Goal: Communication & Community: Answer question/provide support

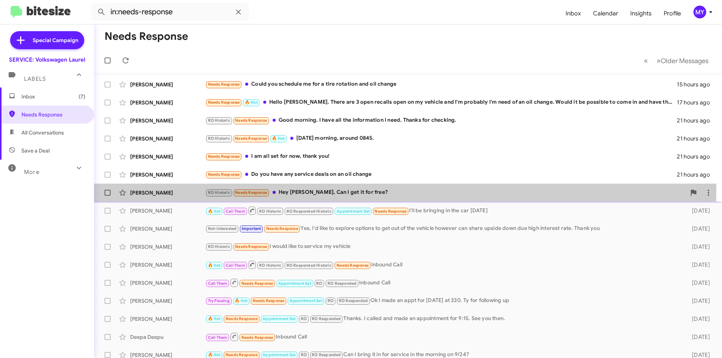
click at [324, 191] on div "RO Historic Needs Response Hey [PERSON_NAME], Can I get it for free?" at bounding box center [445, 192] width 481 height 9
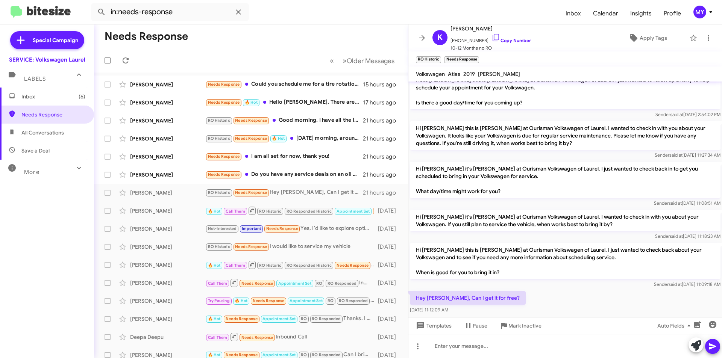
scroll to position [135, 0]
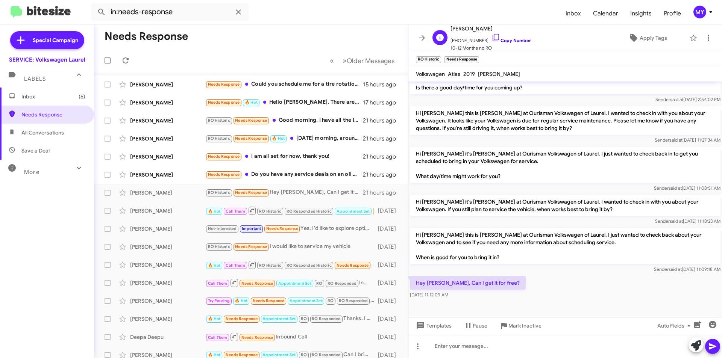
click at [500, 43] on link "Copy Number" at bounding box center [511, 41] width 39 height 6
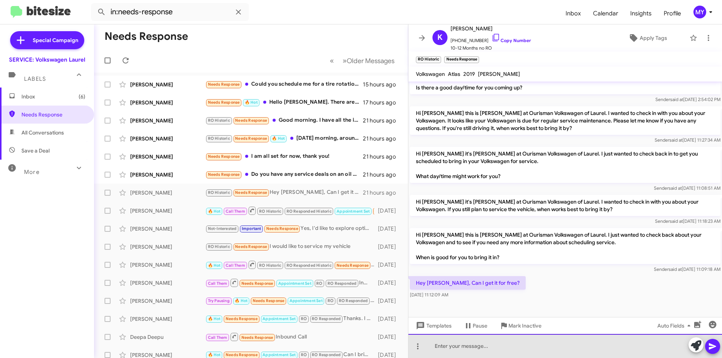
click at [480, 349] on div at bounding box center [565, 346] width 314 height 24
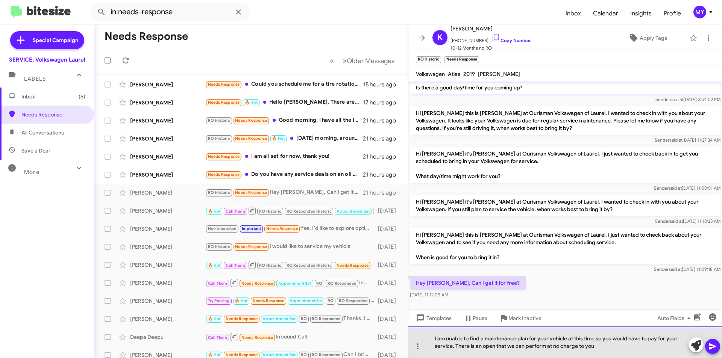
click at [601, 350] on div "I am unable to find a maintenance plan for your vehicle at this time so you wou…" at bounding box center [565, 343] width 314 height 32
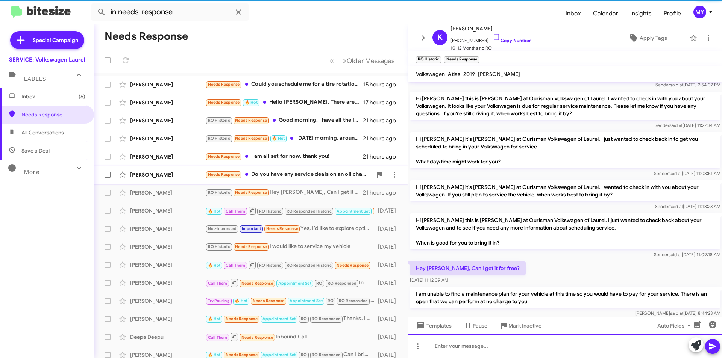
scroll to position [170, 0]
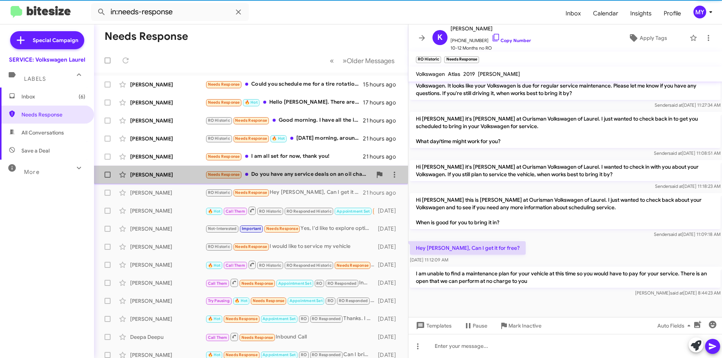
click at [304, 177] on div "Needs Response Do you have any service deals on an oil change" at bounding box center [288, 174] width 167 height 9
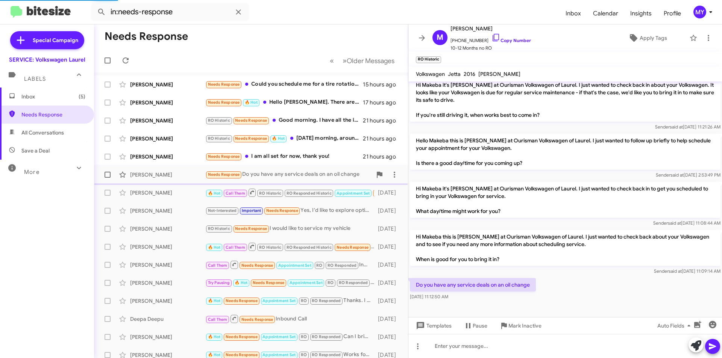
scroll to position [127, 0]
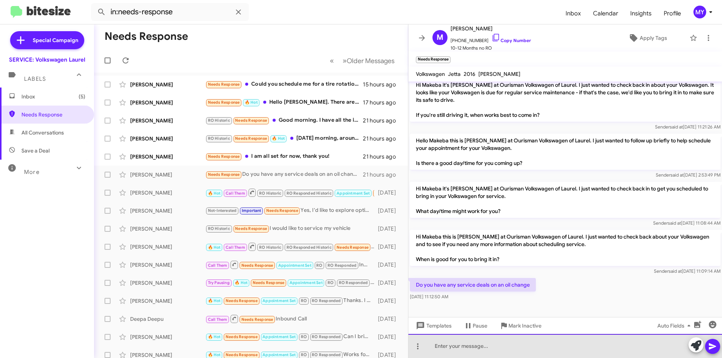
click at [477, 349] on div at bounding box center [565, 346] width 314 height 24
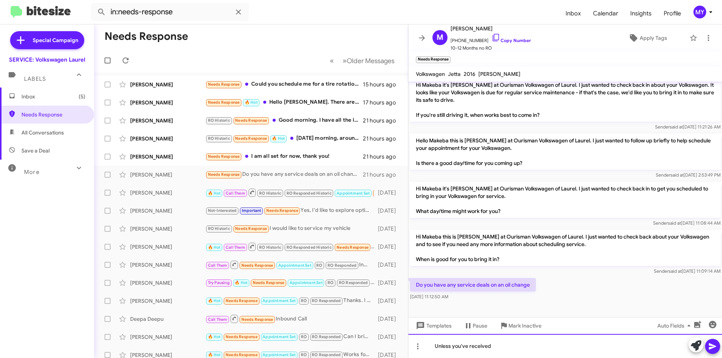
click at [500, 349] on div "Unless you've received" at bounding box center [565, 346] width 314 height 24
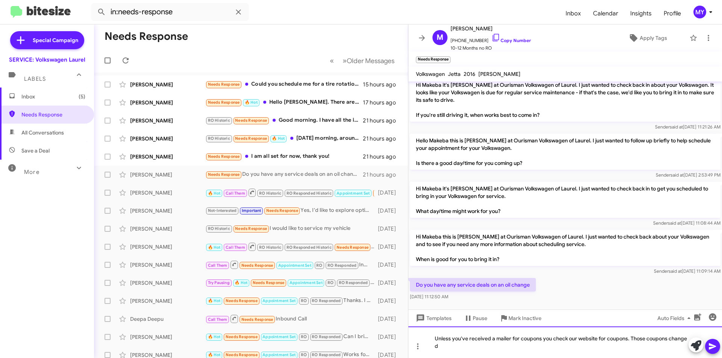
scroll to position [134, 0]
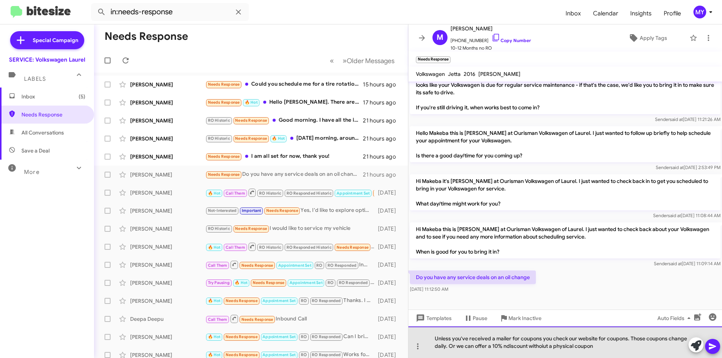
click at [506, 347] on div "Unless you've received a mailer for coupons you check our website for coupons. …" at bounding box center [565, 343] width 314 height 32
click at [535, 350] on div "Unless you've received a mailer for coupons you check our website for coupons. …" at bounding box center [565, 343] width 314 height 32
click at [537, 346] on div "Unless you've received a mailer for coupons you check our website for coupons. …" at bounding box center [565, 343] width 314 height 32
click at [540, 348] on div "Unless you've received a mailer for coupons you check our website for coupons. …" at bounding box center [565, 343] width 314 height 32
click at [598, 342] on div "Unless you've received a mailer for coupons you check our website for coupons. …" at bounding box center [565, 343] width 314 height 32
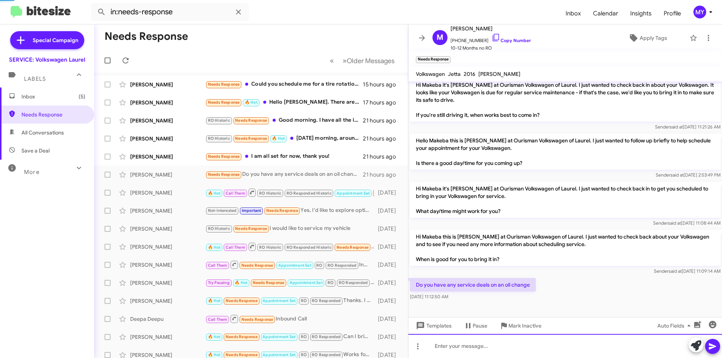
scroll to position [127, 0]
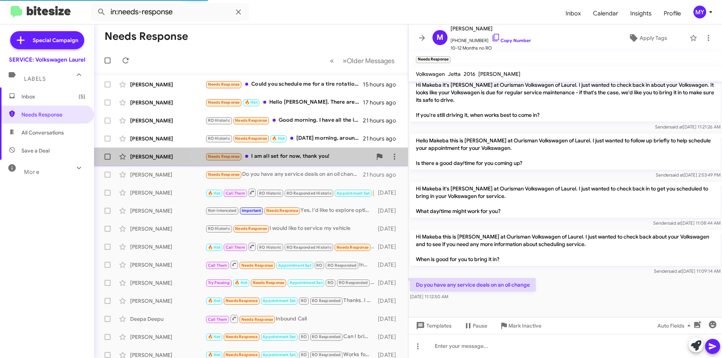
click at [310, 156] on div "Needs Response I am all set for now, thank you!" at bounding box center [288, 156] width 167 height 9
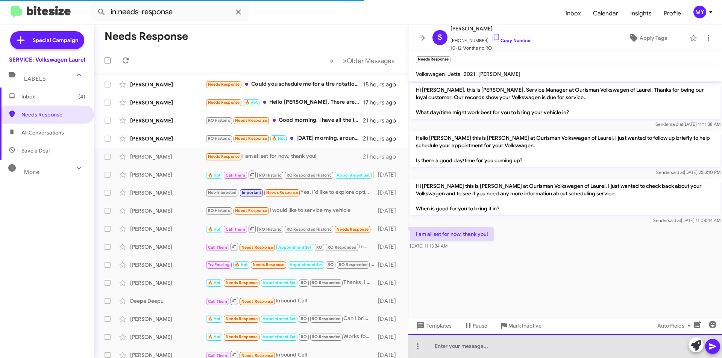
click at [460, 351] on div at bounding box center [565, 346] width 314 height 24
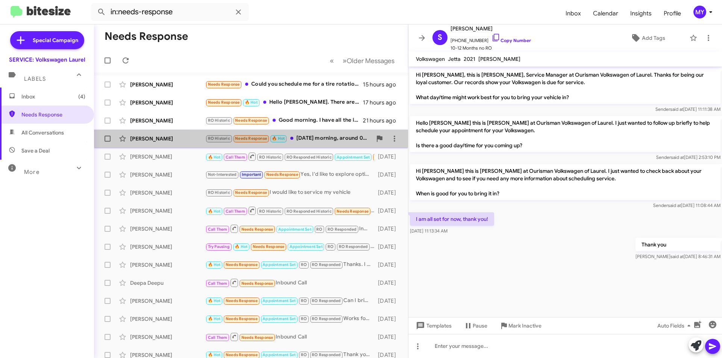
click at [323, 138] on div "RO Historic Needs Response 🔥 Hot [DATE] morning, around 0845." at bounding box center [288, 138] width 167 height 9
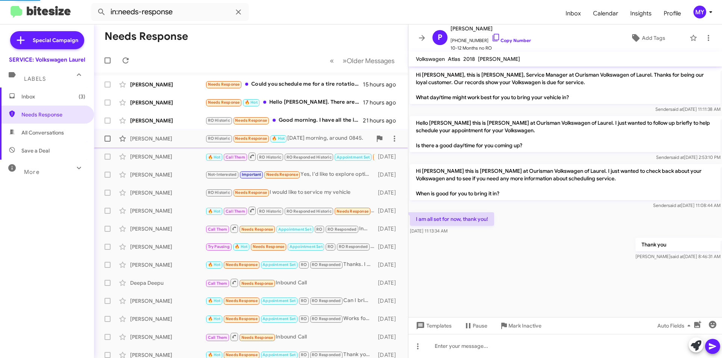
scroll to position [147, 0]
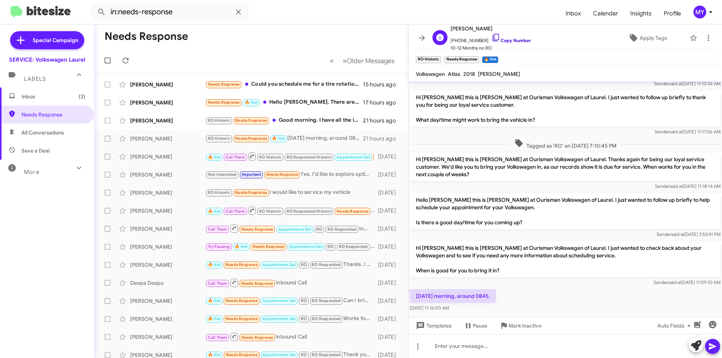
click at [501, 38] on link "Copy Number" at bounding box center [511, 41] width 39 height 6
click at [488, 348] on div at bounding box center [565, 346] width 314 height 24
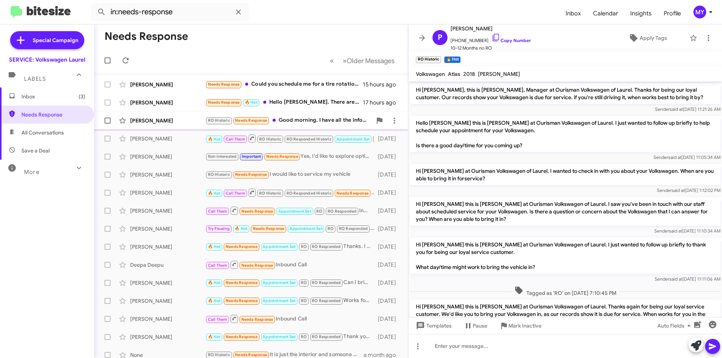
click at [317, 121] on div "RO Historic Needs Response Good morning. I have all the information I need. Tha…" at bounding box center [288, 120] width 167 height 9
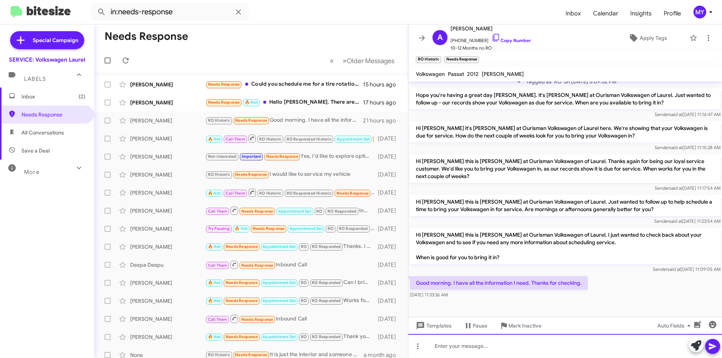
click at [479, 348] on div at bounding box center [565, 346] width 314 height 24
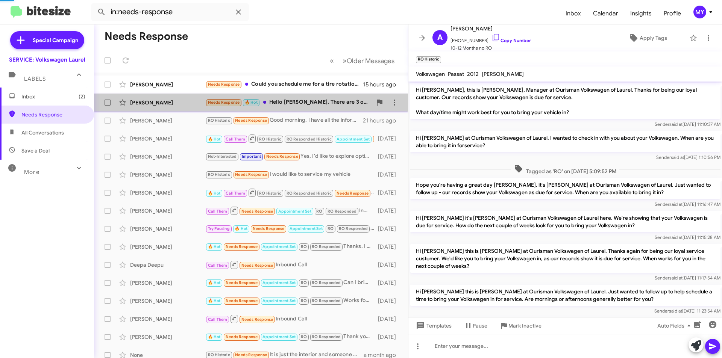
click at [320, 105] on div "Needs Response 🔥 Hot Hello [PERSON_NAME]. There are 3 open recalls open on my v…" at bounding box center [288, 102] width 167 height 9
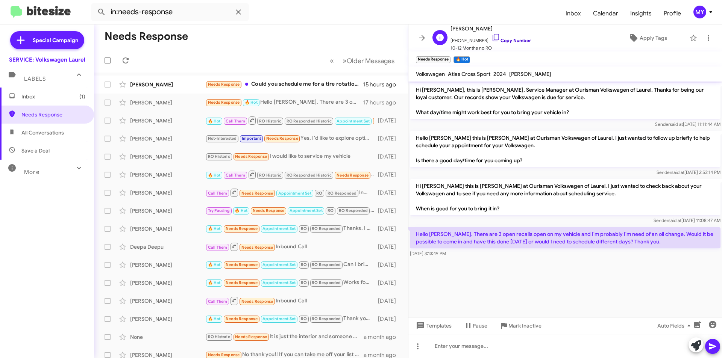
click at [512, 41] on link "Copy Number" at bounding box center [511, 41] width 39 height 6
click at [470, 343] on div at bounding box center [565, 346] width 314 height 24
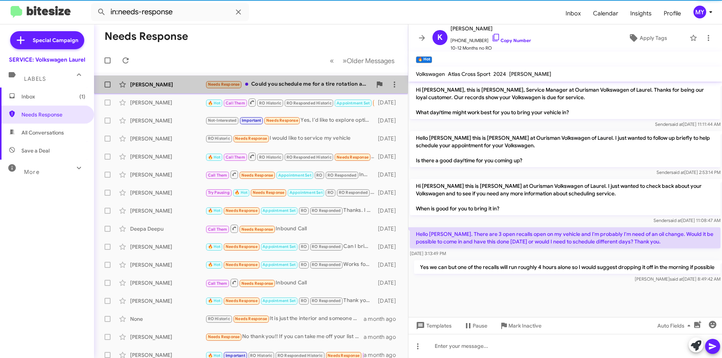
click at [305, 86] on div "Needs Response Could you schedule me for a tire rotation and oil change" at bounding box center [288, 84] width 167 height 9
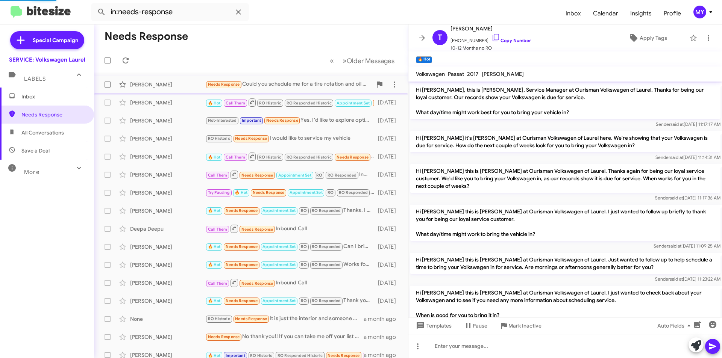
scroll to position [54, 0]
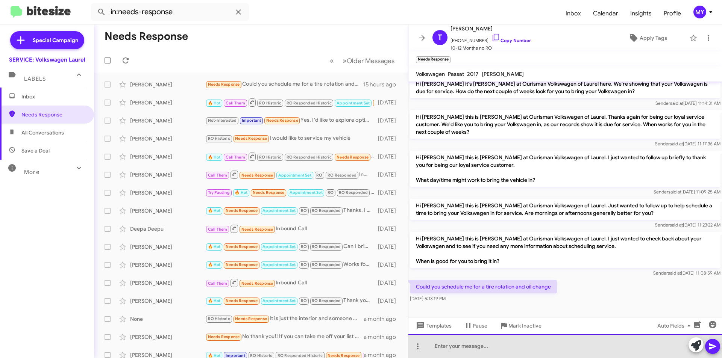
click at [463, 346] on div at bounding box center [565, 346] width 314 height 24
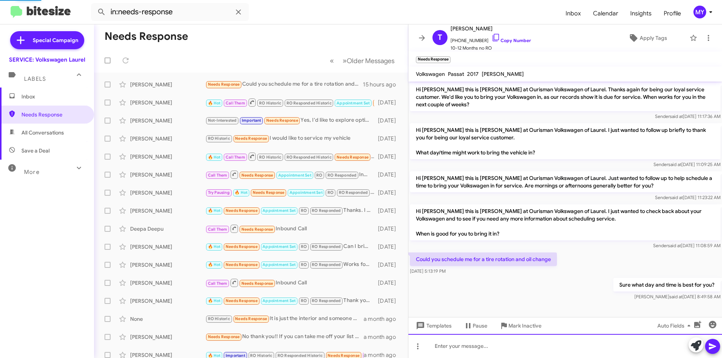
scroll to position [67, 0]
